Goal: Communication & Community: Answer question/provide support

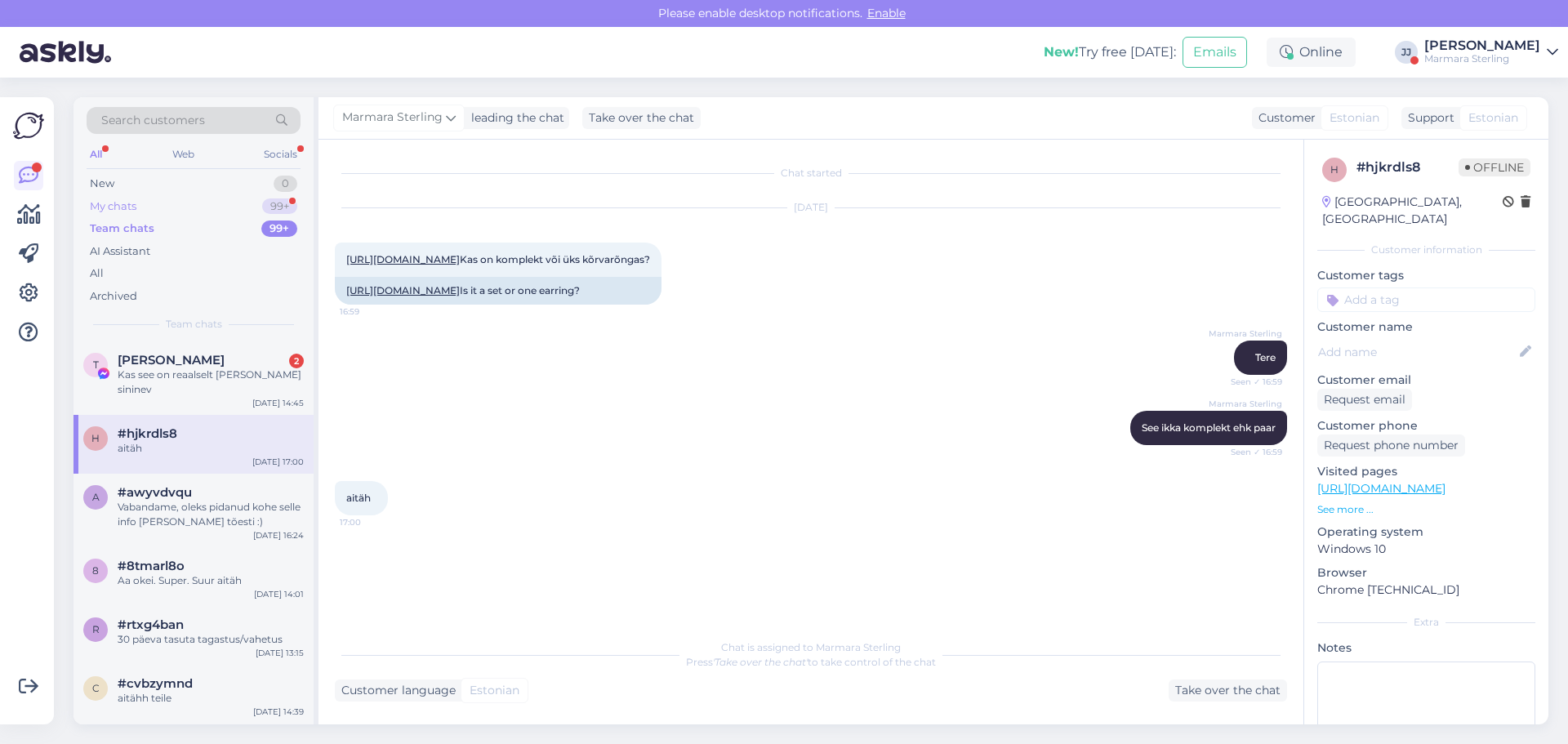
click at [145, 203] on div "My chats 99+" at bounding box center [193, 207] width 214 height 23
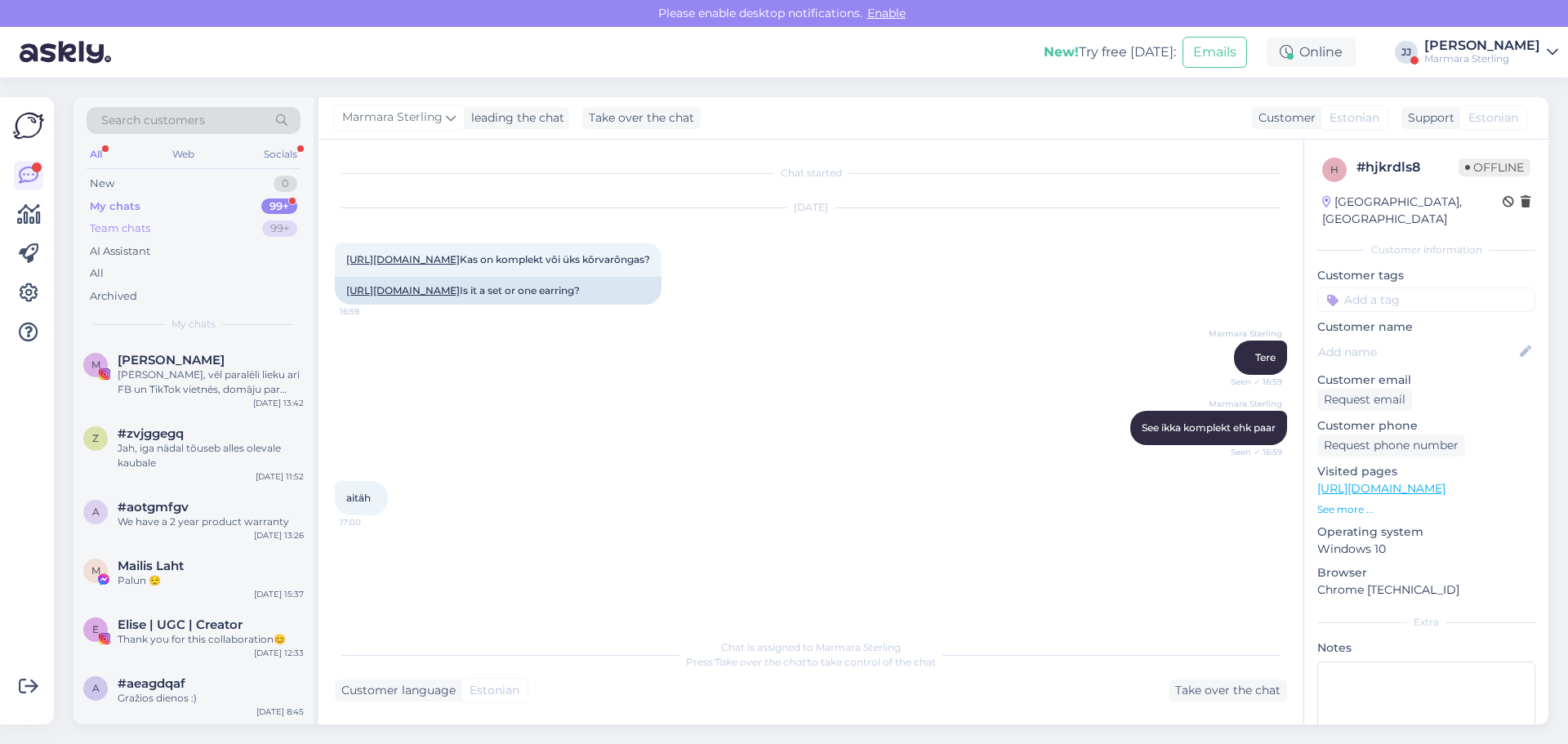
click at [147, 234] on div "Team chats" at bounding box center [120, 229] width 61 height 17
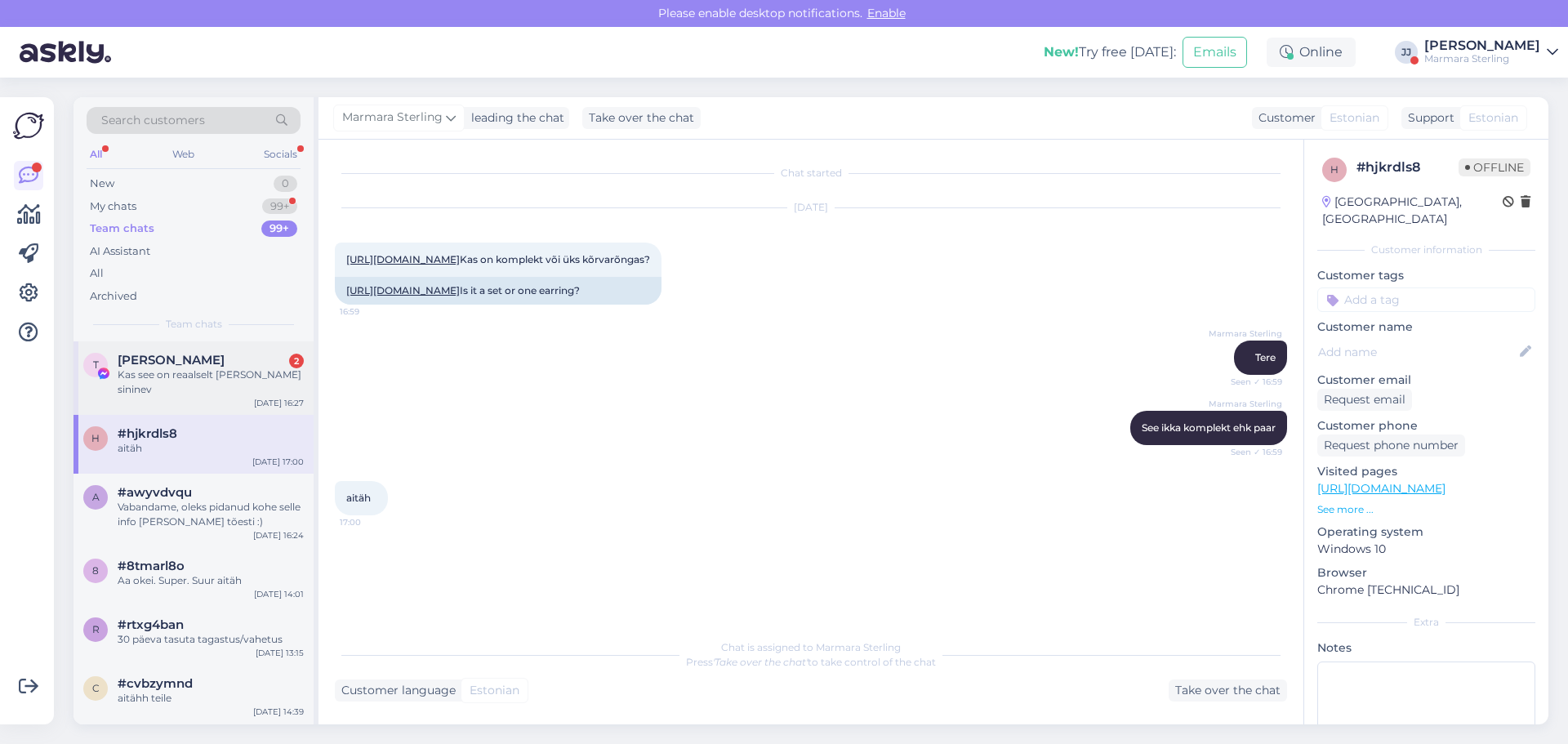
click at [179, 363] on span "[PERSON_NAME]" at bounding box center [172, 360] width 107 height 15
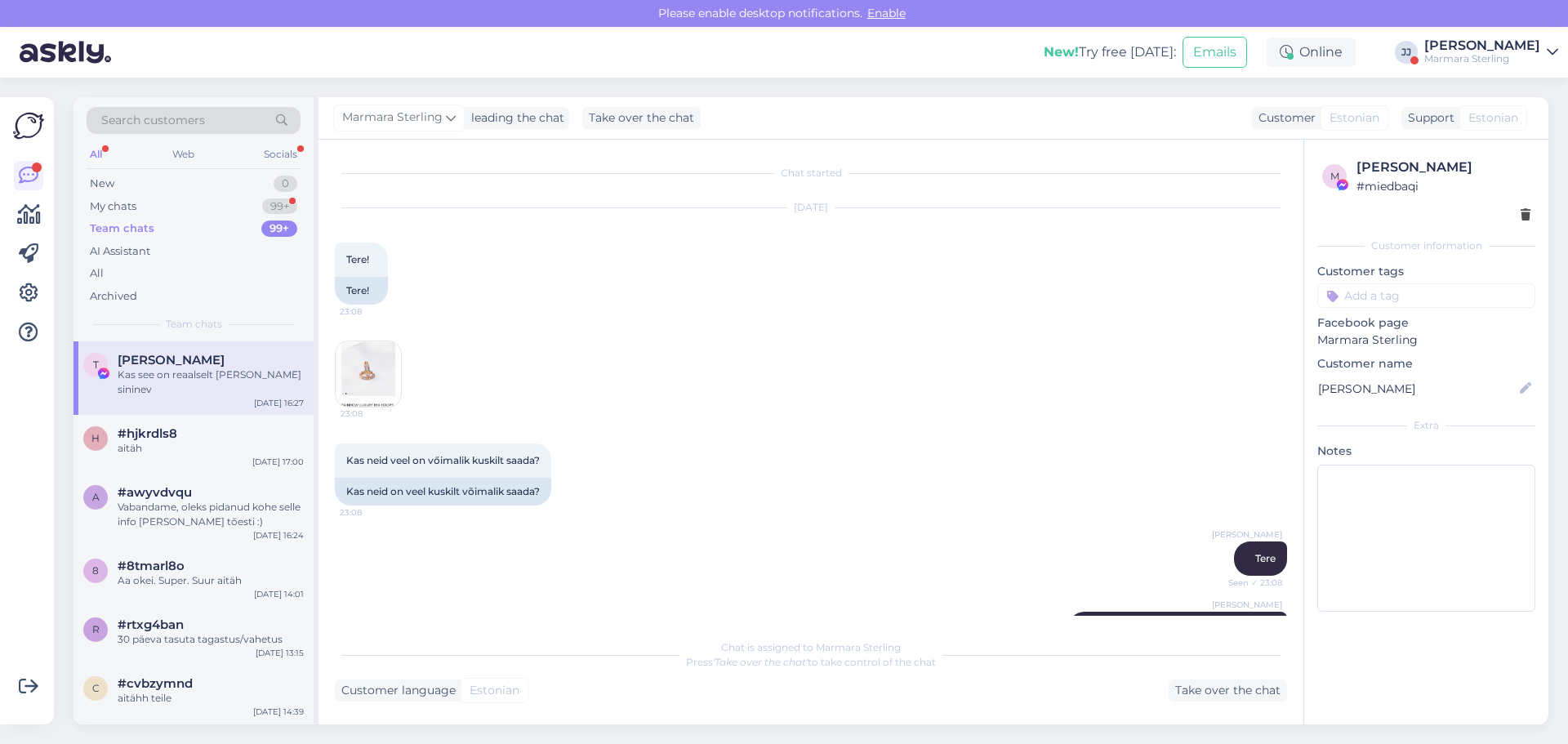
scroll to position [1882, 0]
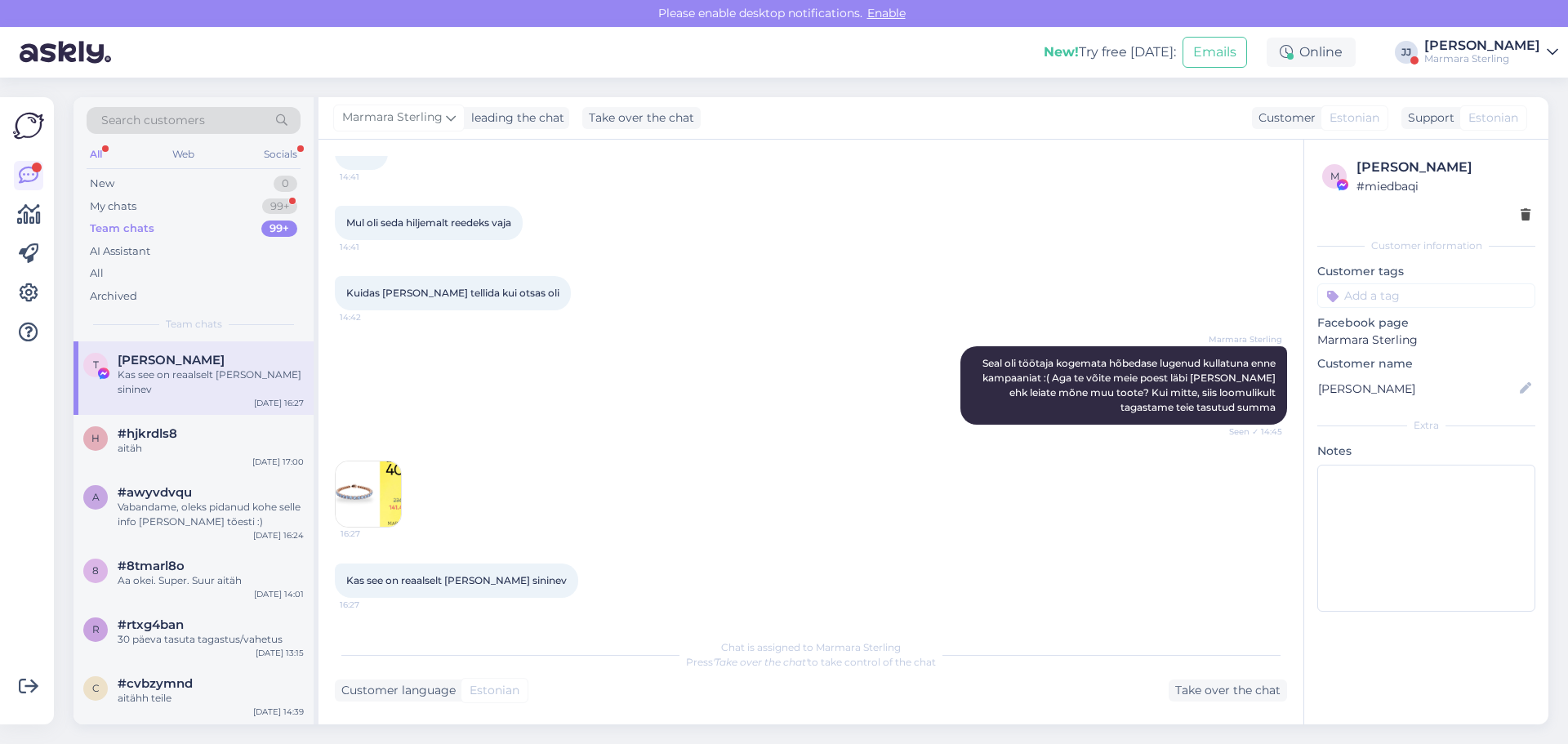
click at [372, 488] on img at bounding box center [368, 494] width 65 height 65
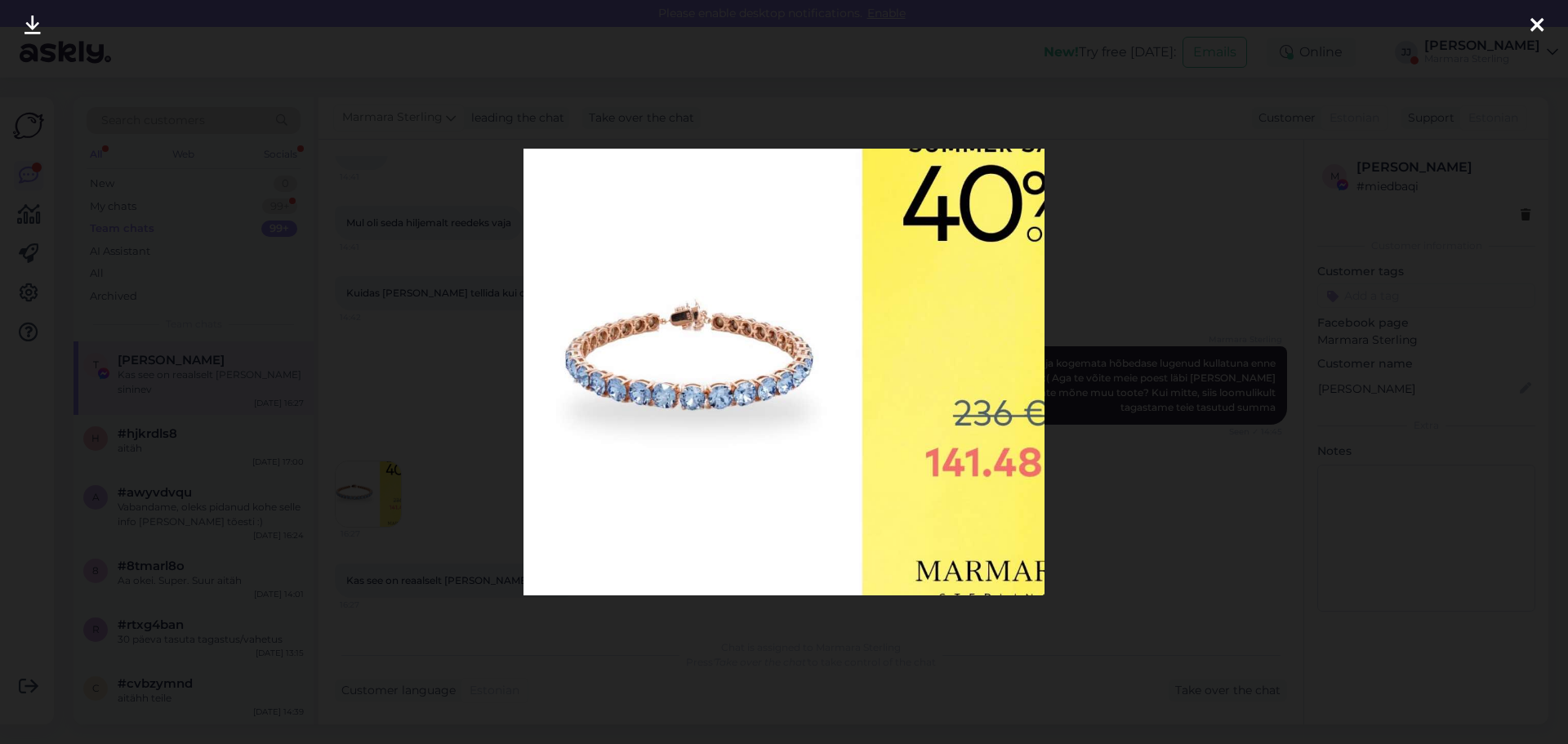
click at [1541, 25] on icon at bounding box center [1536, 26] width 13 height 21
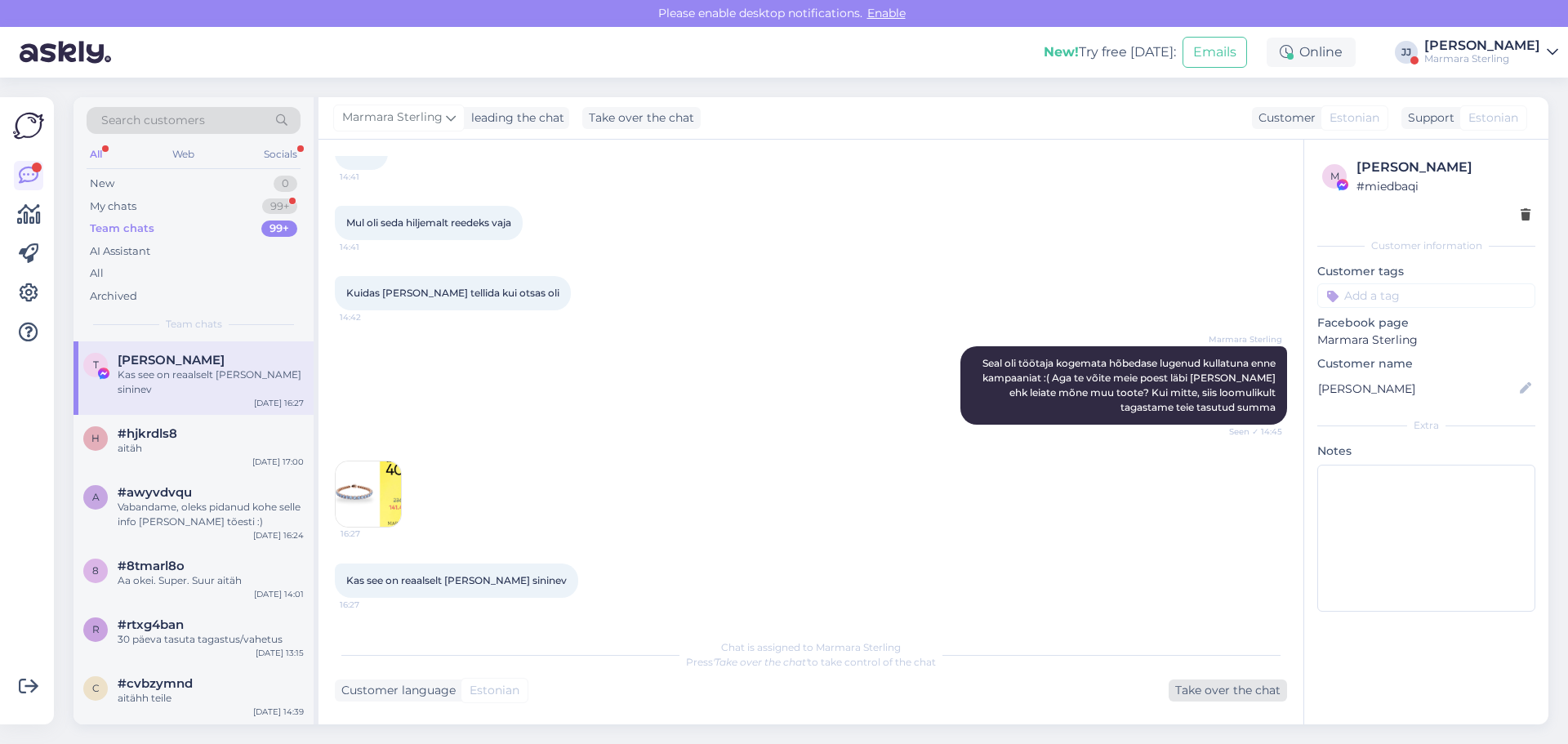
click at [1195, 683] on div "Take over the chat" at bounding box center [1227, 690] width 119 height 22
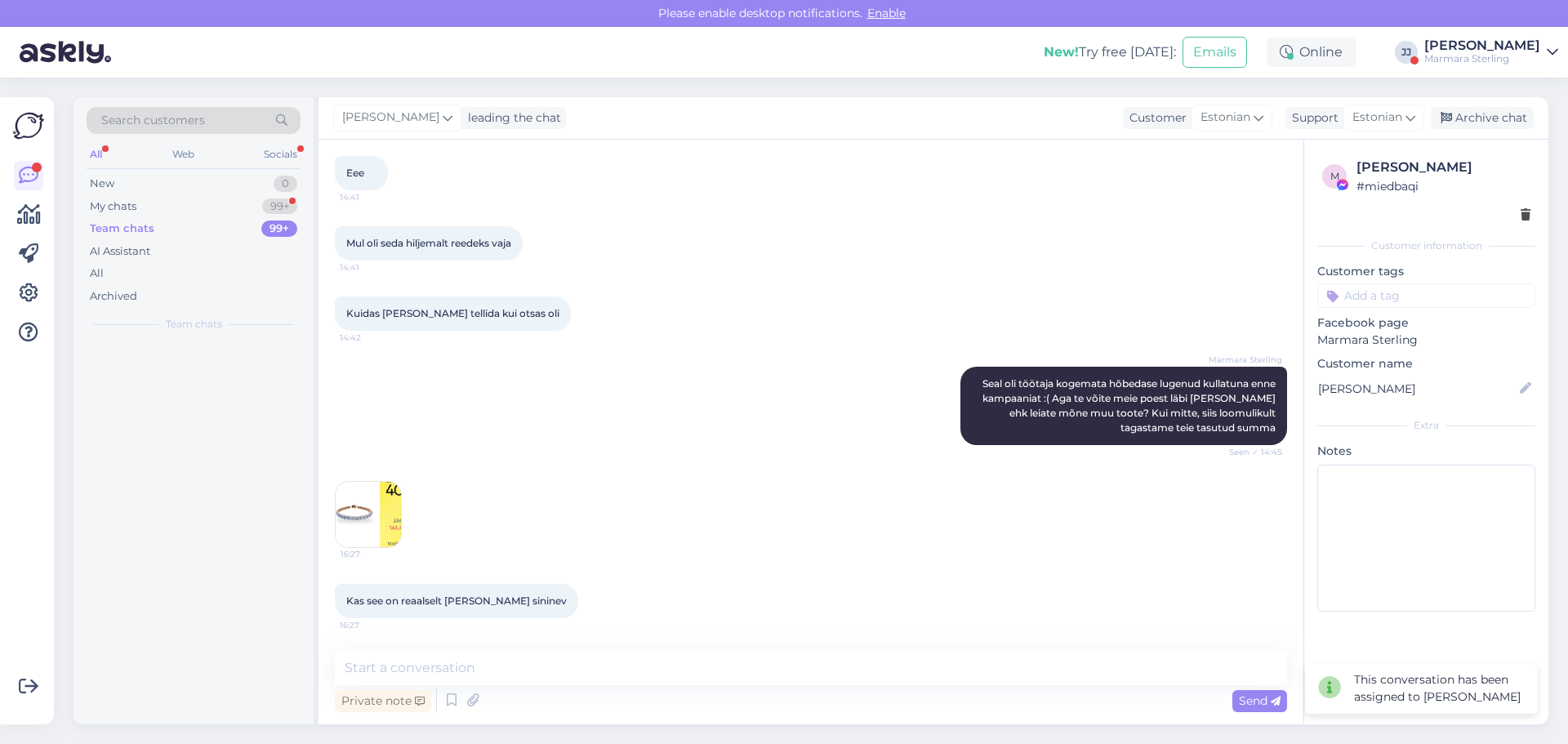
scroll to position [1861, 0]
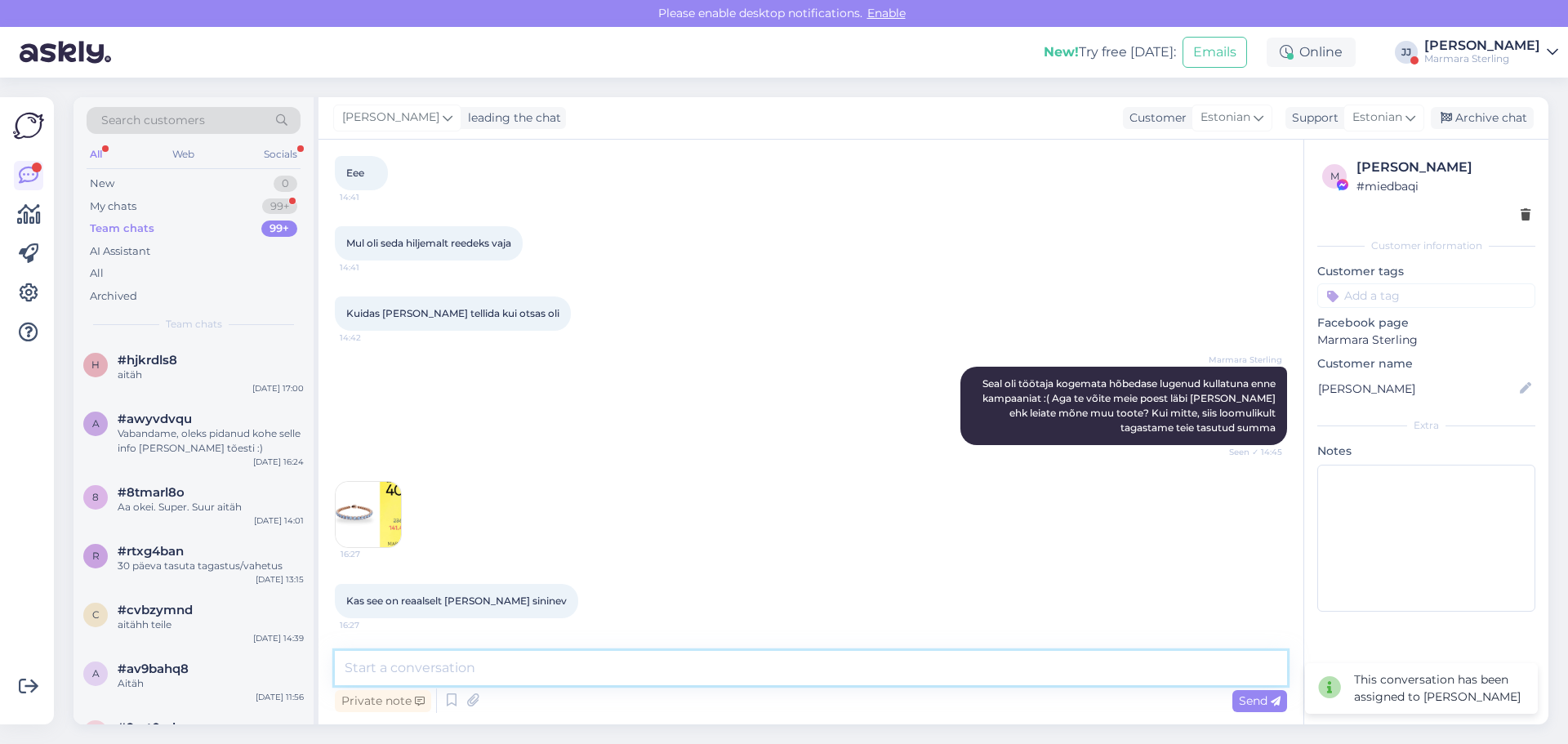
click at [488, 674] on textarea at bounding box center [811, 668] width 952 height 34
click at [377, 524] on img at bounding box center [368, 515] width 65 height 65
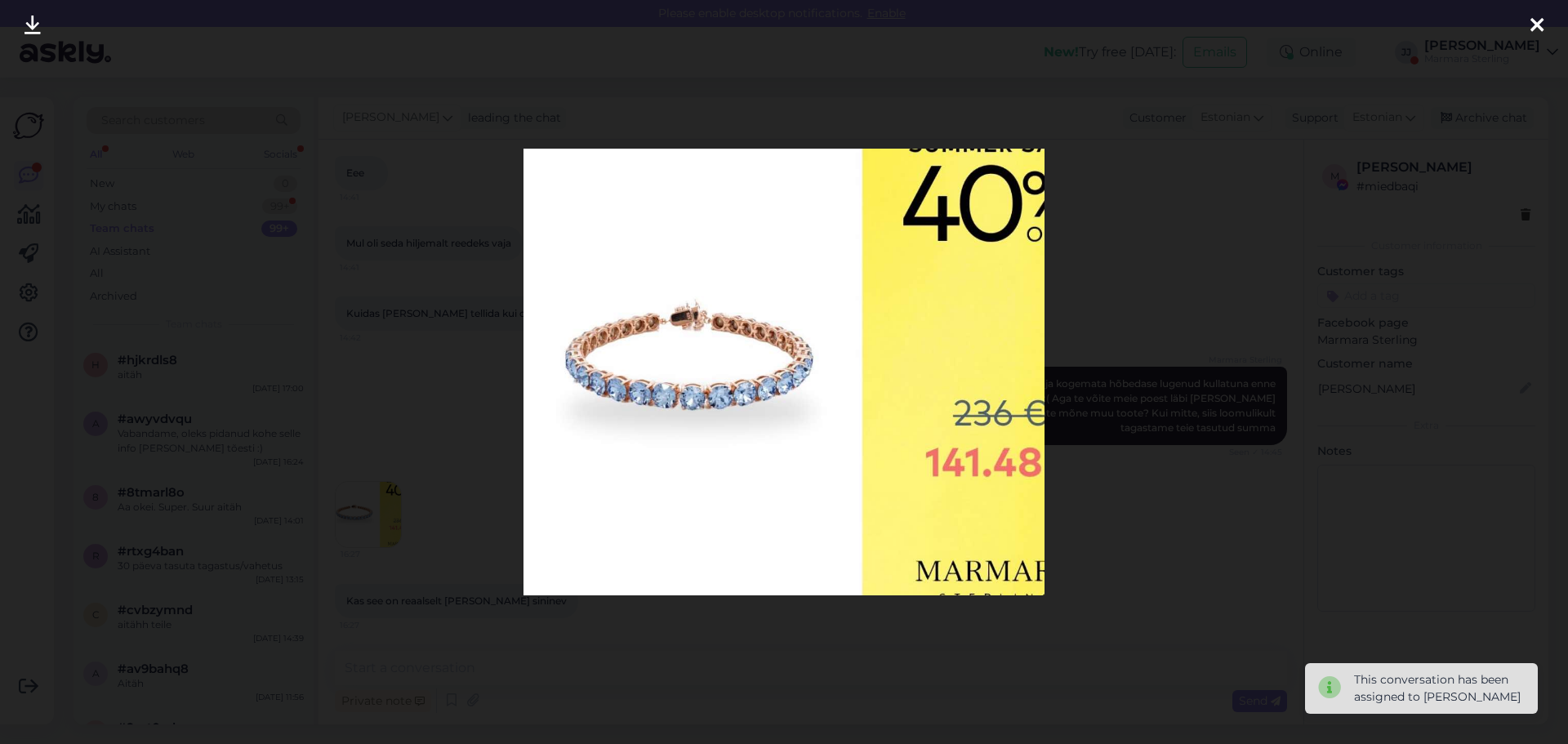
click at [1525, 26] on div at bounding box center [1536, 26] width 33 height 51
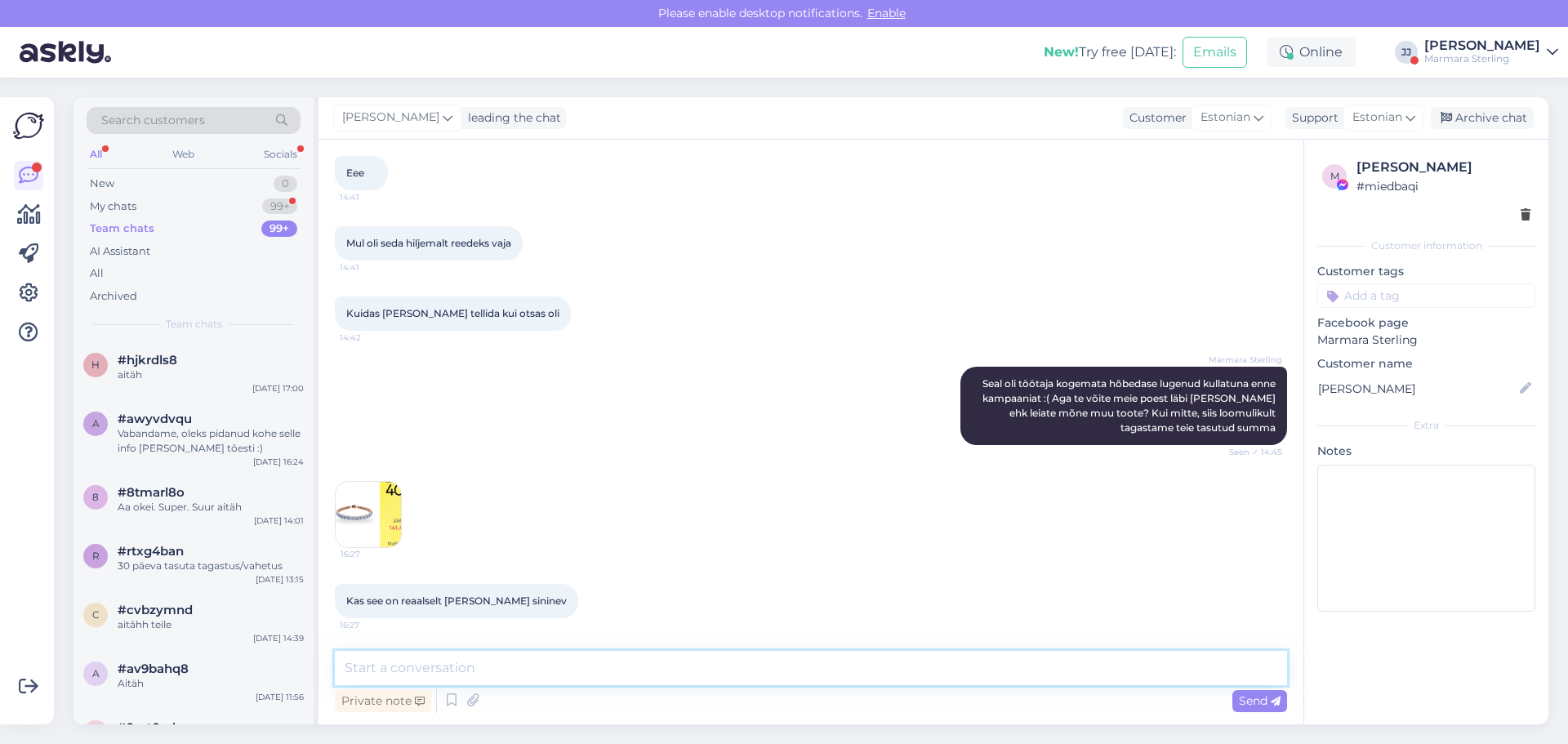
click at [604, 674] on textarea at bounding box center [811, 668] width 952 height 34
type textarea "Jah, see on küllaltki täpne pilt"
